Goal: Use online tool/utility: Use online tool/utility

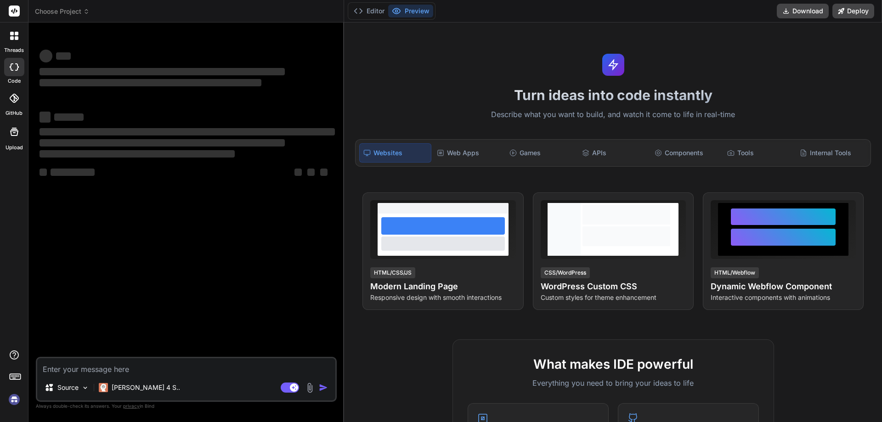
type textarea "x"
click at [154, 366] on textarea at bounding box center [186, 366] width 298 height 17
type textarea "else if (name === 'mobile' || name === 'phone' || name === 'fax') { return (/^[…"
type textarea "x"
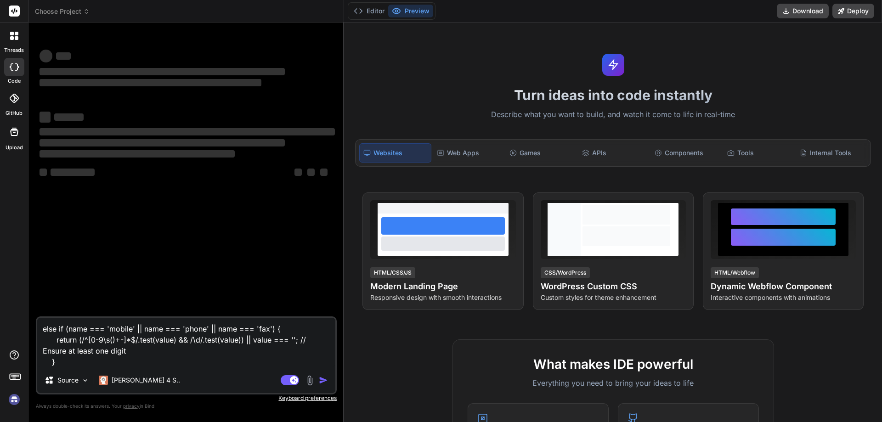
type textarea "else if (name === 'mobile' || name === 'phone' || name === 'fax') { return (/^[…"
type textarea "x"
type textarea "else if (name === 'mobile' || name === 'phone' || name === 'fax') { return (/^[…"
type textarea "x"
type textarea "else if (name === 'mobile' || name === 'phone' || name === 'fax') { return (/^[…"
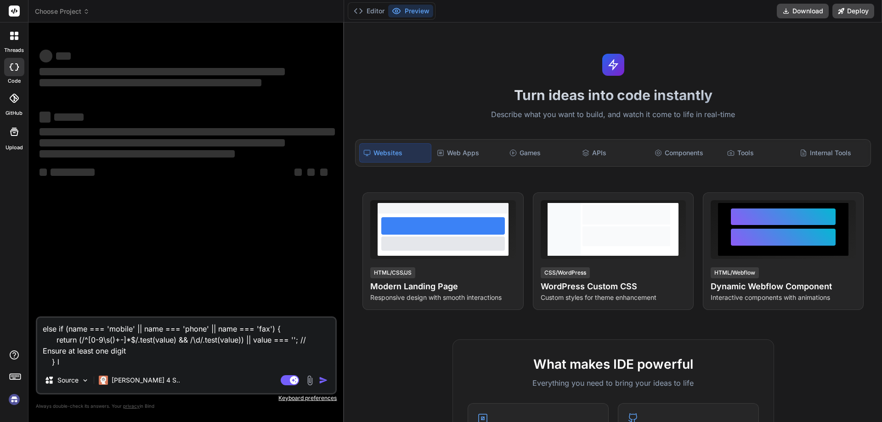
type textarea "x"
type textarea "else if (name === 'mobile' || name === 'phone' || name === 'fax') { return (/^[…"
type textarea "x"
type textarea "else if (name === 'mobile' || name === 'phone' || name === 'fax') { return (/^[…"
type textarea "x"
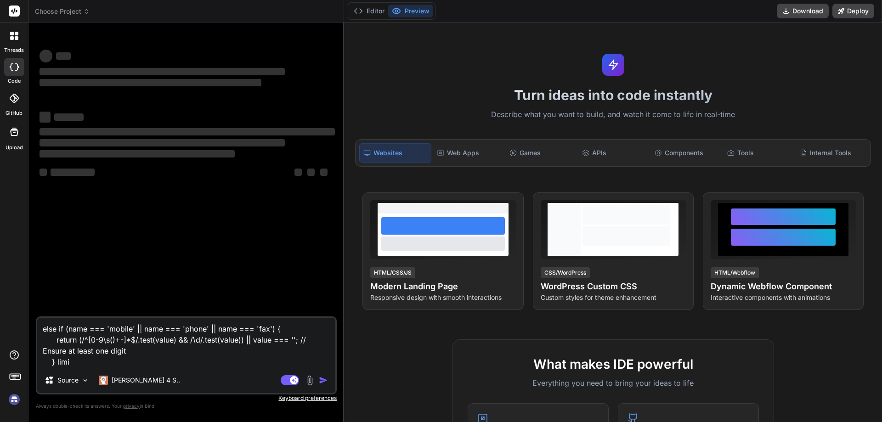
type textarea "else if (name === 'mobile' || name === 'phone' || name === 'fax') { return (/^[…"
type textarea "x"
type textarea "else if (name === 'mobile' || name === 'phone' || name === 'fax') { return (/^[…"
type textarea "x"
type textarea "else if (name === 'mobile' || name === 'phone' || name === 'fax') { return (/^[…"
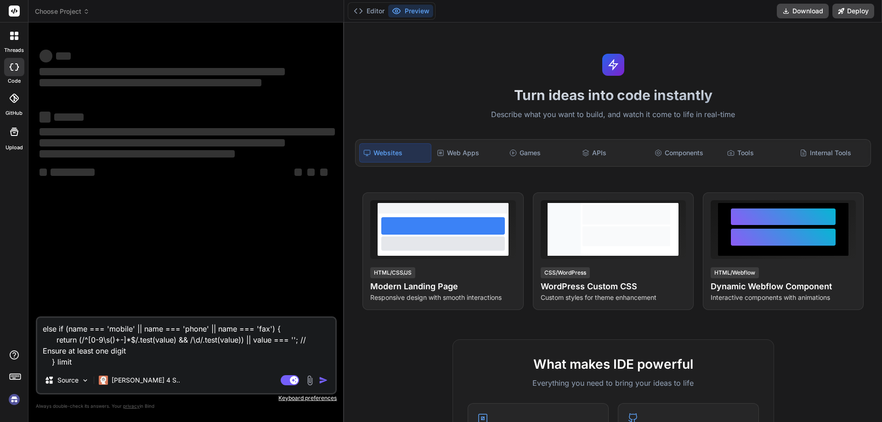
type textarea "x"
type textarea "else if (name === 'mobile' || name === 'phone' || name === 'fax') { return (/^[…"
type textarea "x"
type textarea "else if (name === 'mobile' || name === 'phone' || name === 'fax') { return (/^[…"
type textarea "x"
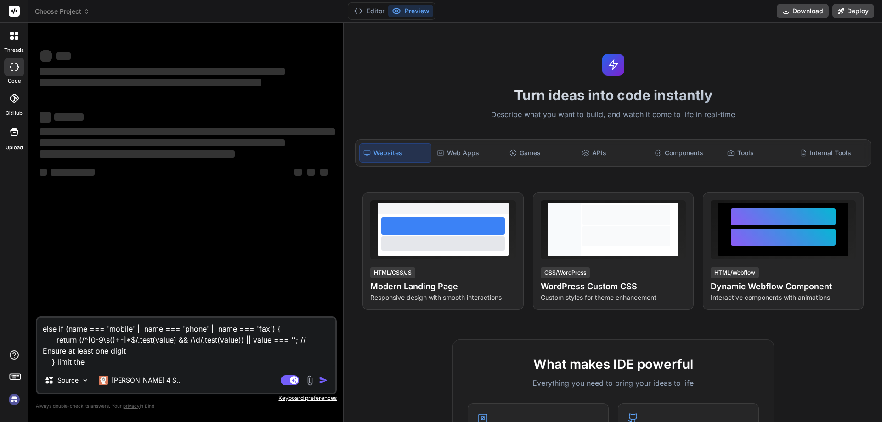
type textarea "else if (name === 'mobile' || name === 'phone' || name === 'fax') { return (/^[…"
type textarea "x"
type textarea "else if (name === 'mobile' || name === 'phone' || name === 'fax') { return (/^[…"
type textarea "x"
type textarea "else if (name === 'mobile' || name === 'phone' || name === 'fax') { return (/^[…"
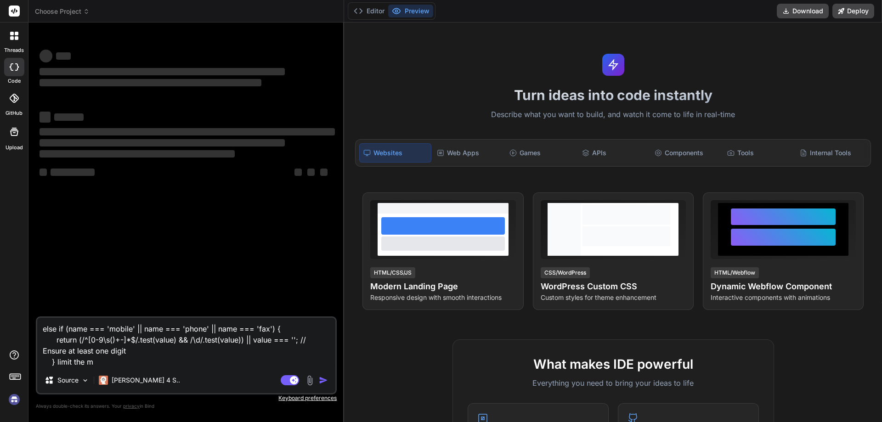
type textarea "x"
type textarea "else if (name === 'mobile' || name === 'phone' || name === 'fax') { return (/^[…"
type textarea "x"
type textarea "else if (name === 'mobile' || name === 'phone' || name === 'fax') { return (/^[…"
type textarea "x"
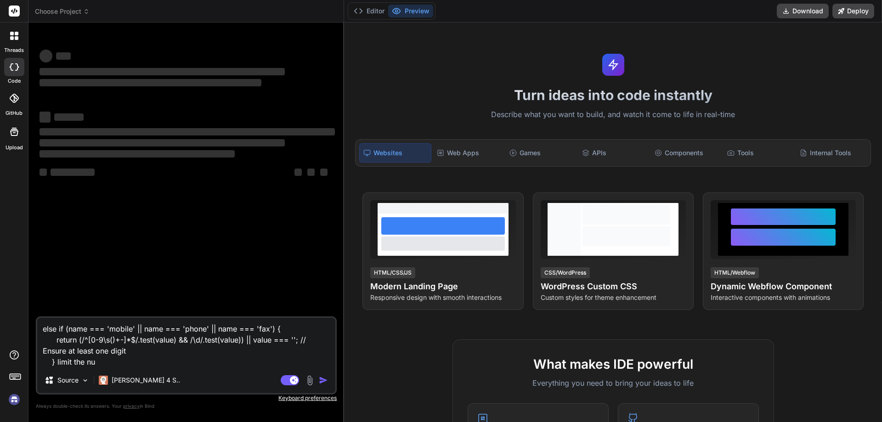
type textarea "else if (name === 'mobile' || name === 'phone' || name === 'fax') { return (/^[…"
type textarea "x"
type textarea "else if (name === 'mobile' || name === 'phone' || name === 'fax') { return (/^[…"
type textarea "x"
type textarea "else if (name === 'mobile' || name === 'phone' || name === 'fax') { return (/^[…"
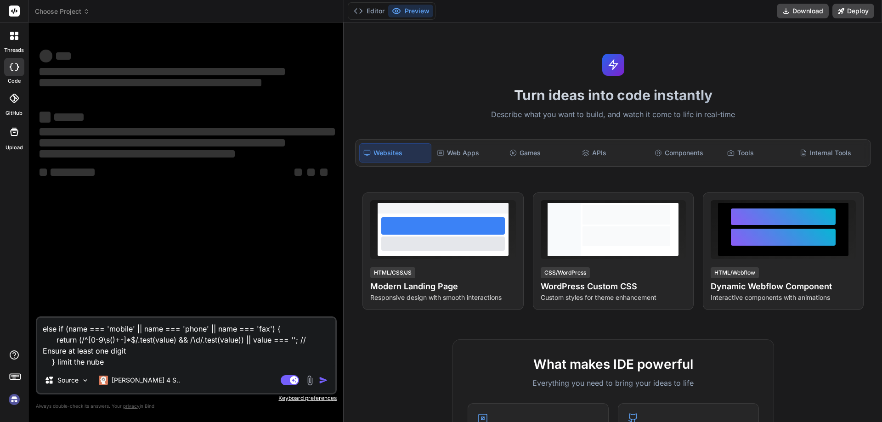
type textarea "x"
type textarea "else if (name === 'mobile' || name === 'phone' || name === 'fax') { return (/^[…"
type textarea "x"
type textarea "else if (name === 'mobile' || name === 'phone' || name === 'fax') { return (/^[…"
type textarea "x"
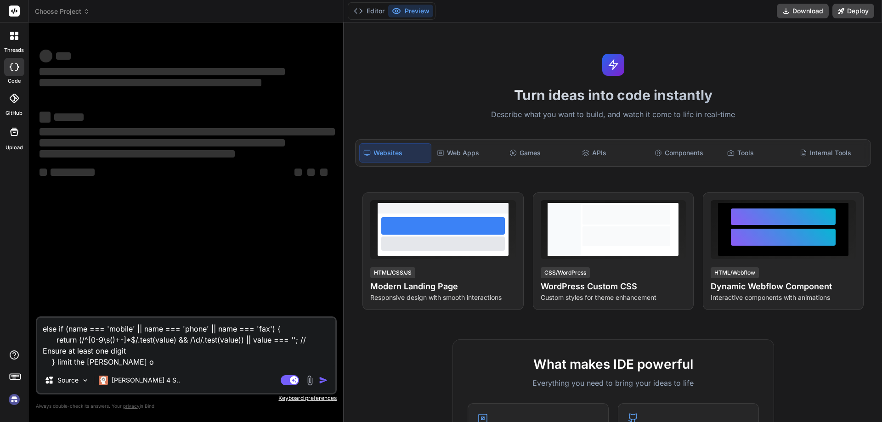
type textarea "else if (name === 'mobile' || name === 'phone' || name === 'fax') { return (/^[…"
type textarea "x"
type textarea "else if (name === 'mobile' || name === 'phone' || name === 'fax') { return (/^[…"
type textarea "x"
type textarea "else if (name === 'mobile' || name === 'phone' || name === 'fax') { return (/^[…"
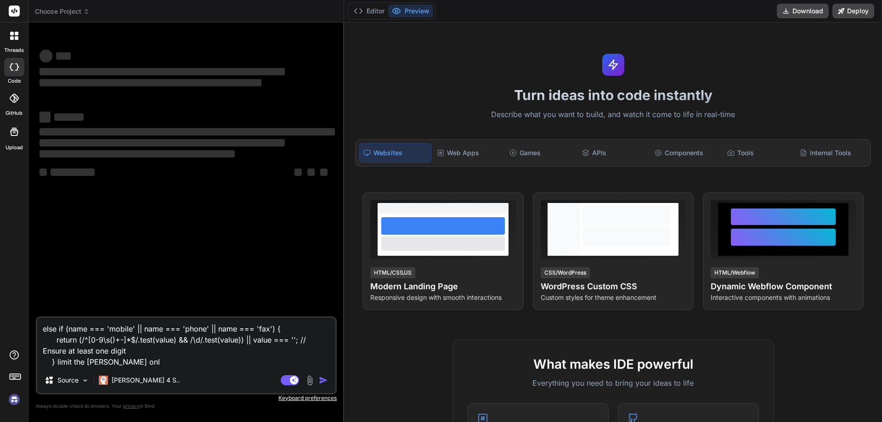
type textarea "x"
type textarea "else if (name === 'mobile' || name === 'phone' || name === 'fax') { return (/^[…"
type textarea "x"
type textarea "else if (name === 'mobile' || name === 'phone' || name === 'fax') { return (/^[…"
type textarea "x"
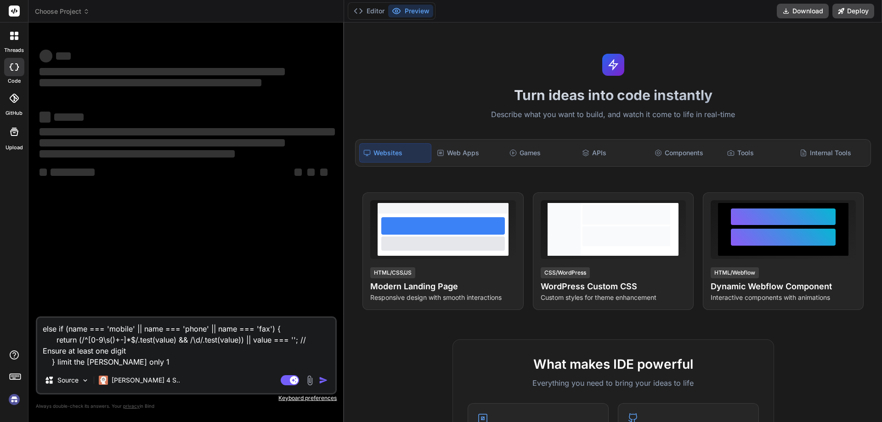
type textarea "else if (name === 'mobile' || name === 'phone' || name === 'fax') { return (/^[…"
type textarea "x"
type textarea "else if (name === 'mobile' || name === 'phone' || name === 'fax') { return (/^[…"
type textarea "x"
type textarea "else if (name === 'mobile' || name === 'phone' || name === 'fax') { return (/^[…"
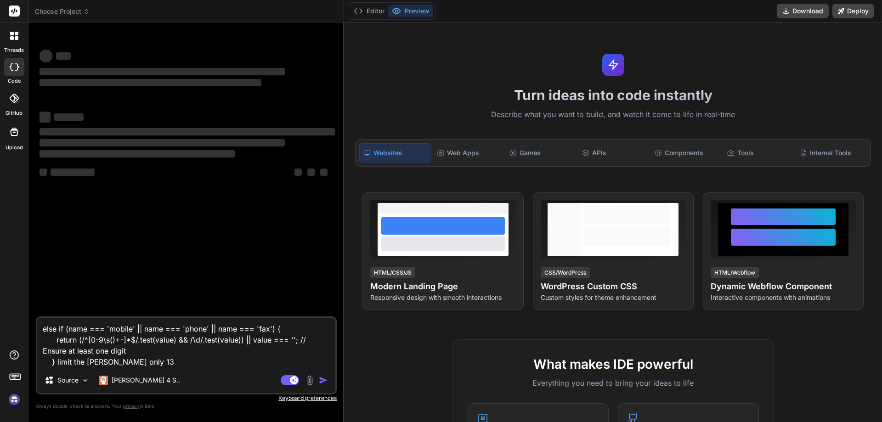
type textarea "x"
type textarea "else if (name === 'mobile' || name === 'phone' || name === 'fax') { return (/^[…"
type textarea "x"
type textarea "else if (name === 'mobile' || name === 'phone' || name === 'fax') { return (/^[…"
type textarea "x"
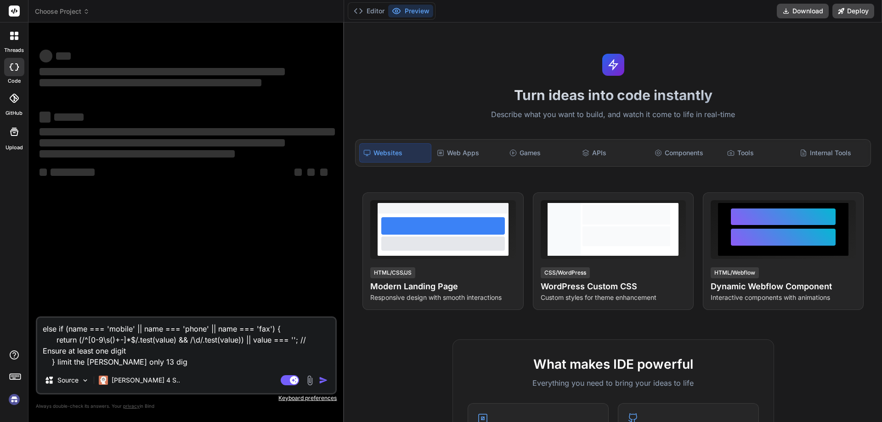
type textarea "else if (name === 'mobile' || name === 'phone' || name === 'fax') { return (/^[…"
type textarea "x"
type textarea "else if (name === 'mobile' || name === 'phone' || name === 'fax') { return (/^[…"
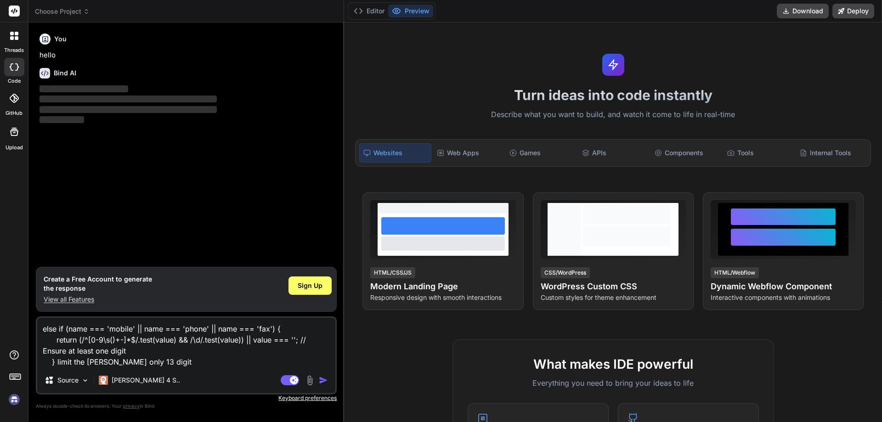
type textarea "x"
type textarea "else if (name === 'mobile' || name === 'phone' || name === 'fax') { return (/^[…"
click at [327, 379] on img "button" at bounding box center [323, 380] width 9 height 9
click at [324, 380] on img "button" at bounding box center [323, 380] width 9 height 9
click at [321, 378] on img "button" at bounding box center [323, 380] width 9 height 9
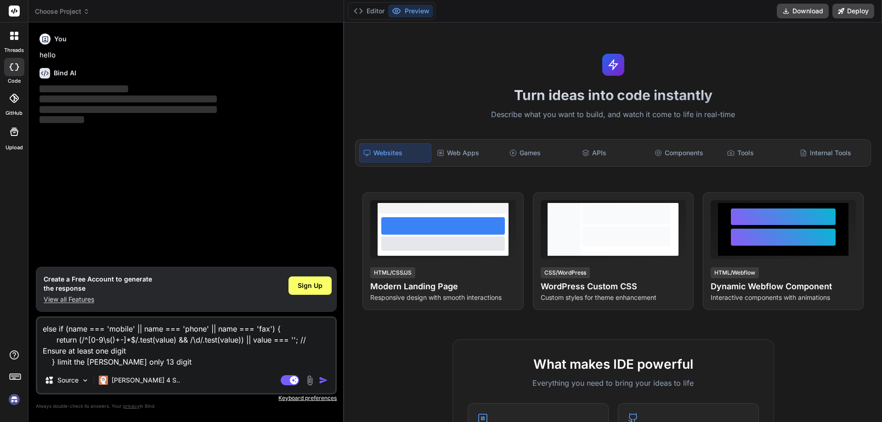
click at [321, 378] on img "button" at bounding box center [323, 380] width 9 height 9
click at [326, 382] on img "button" at bounding box center [323, 380] width 9 height 9
click at [324, 378] on img "button" at bounding box center [323, 380] width 9 height 9
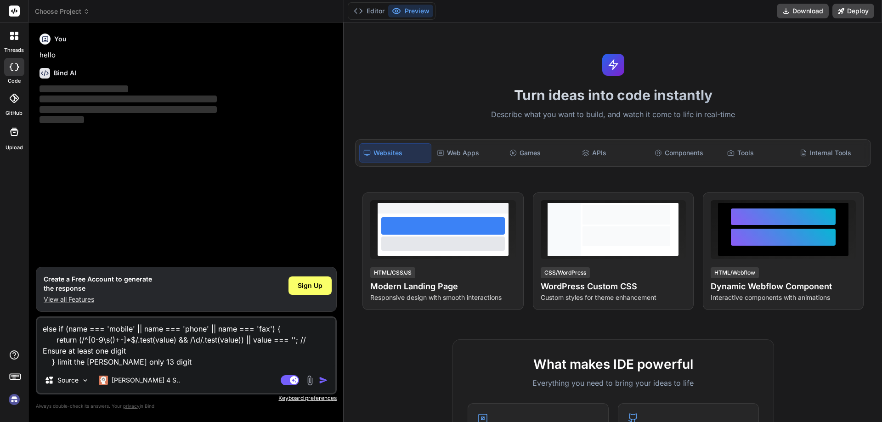
click at [324, 378] on img "button" at bounding box center [323, 380] width 9 height 9
click at [181, 370] on div "else if (name === 'mobile' || name === 'phone' || name === 'fax') { return (/^[…" at bounding box center [186, 356] width 301 height 78
click at [158, 362] on textarea "else if (name === 'mobile' || name === 'phone' || name === 'fax') { return (/^[…" at bounding box center [186, 343] width 298 height 50
